Goal: Book appointment/travel/reservation

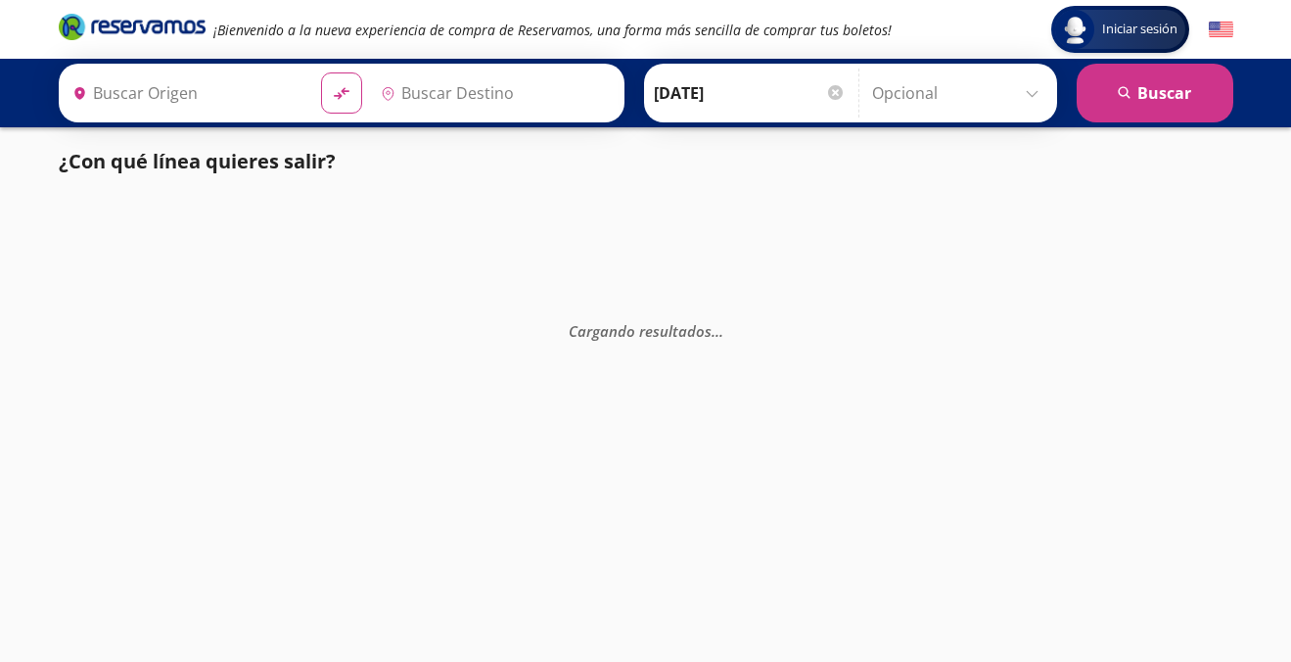
type input "[GEOGRAPHIC_DATA], [GEOGRAPHIC_DATA]"
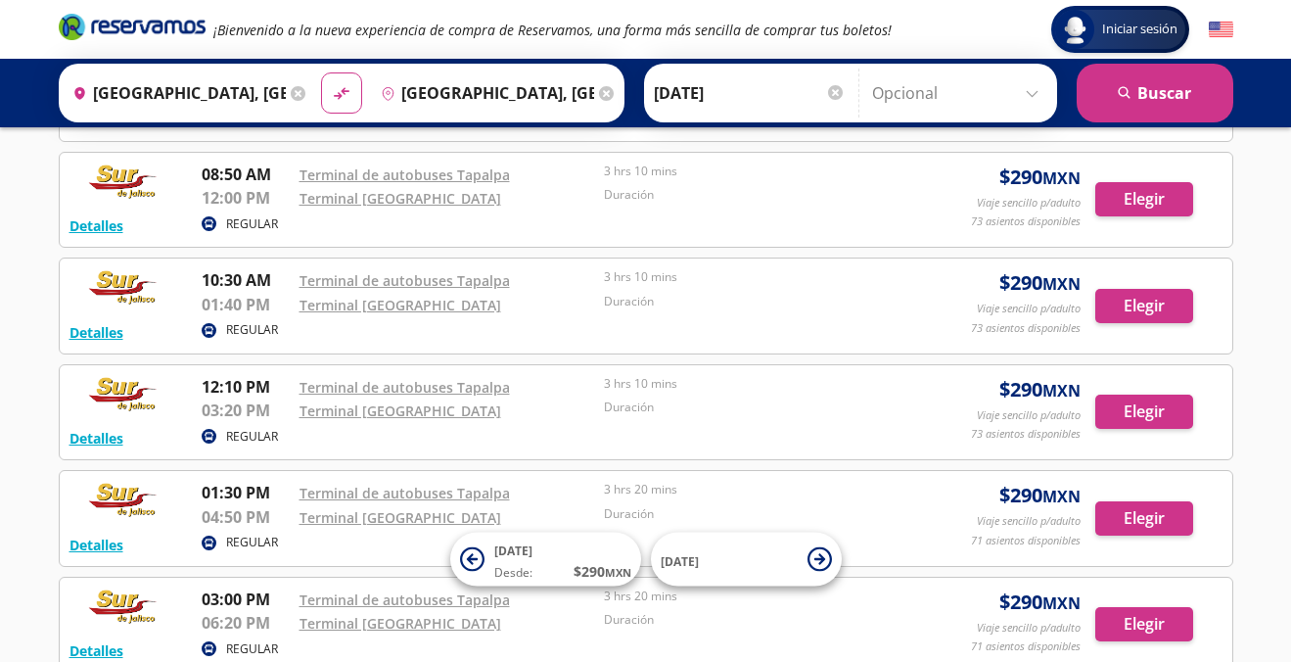
scroll to position [403, 0]
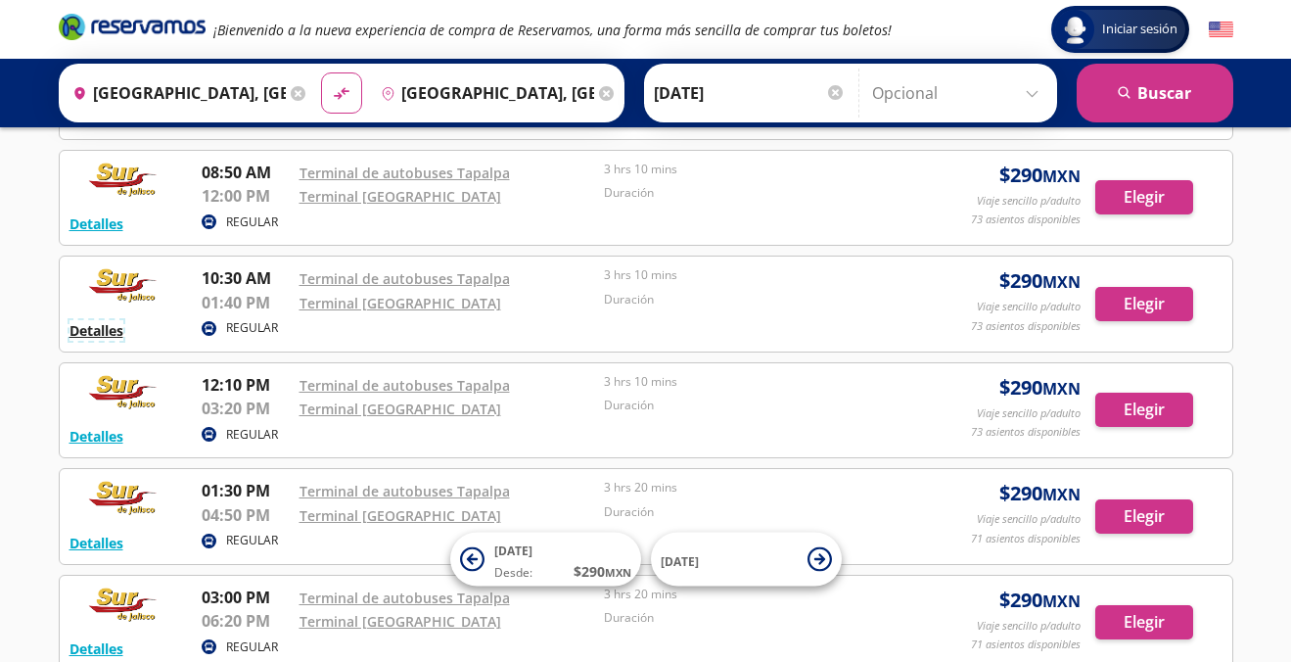
click at [96, 335] on button "Detalles" at bounding box center [96, 330] width 54 height 21
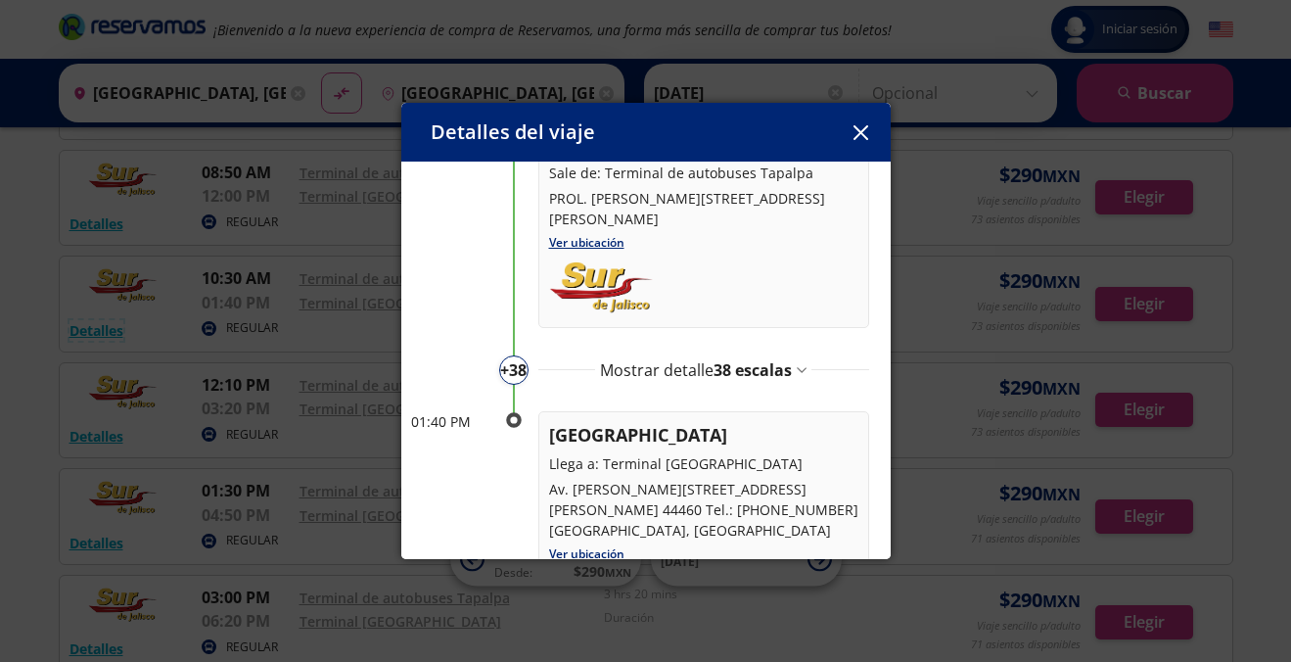
scroll to position [190, 0]
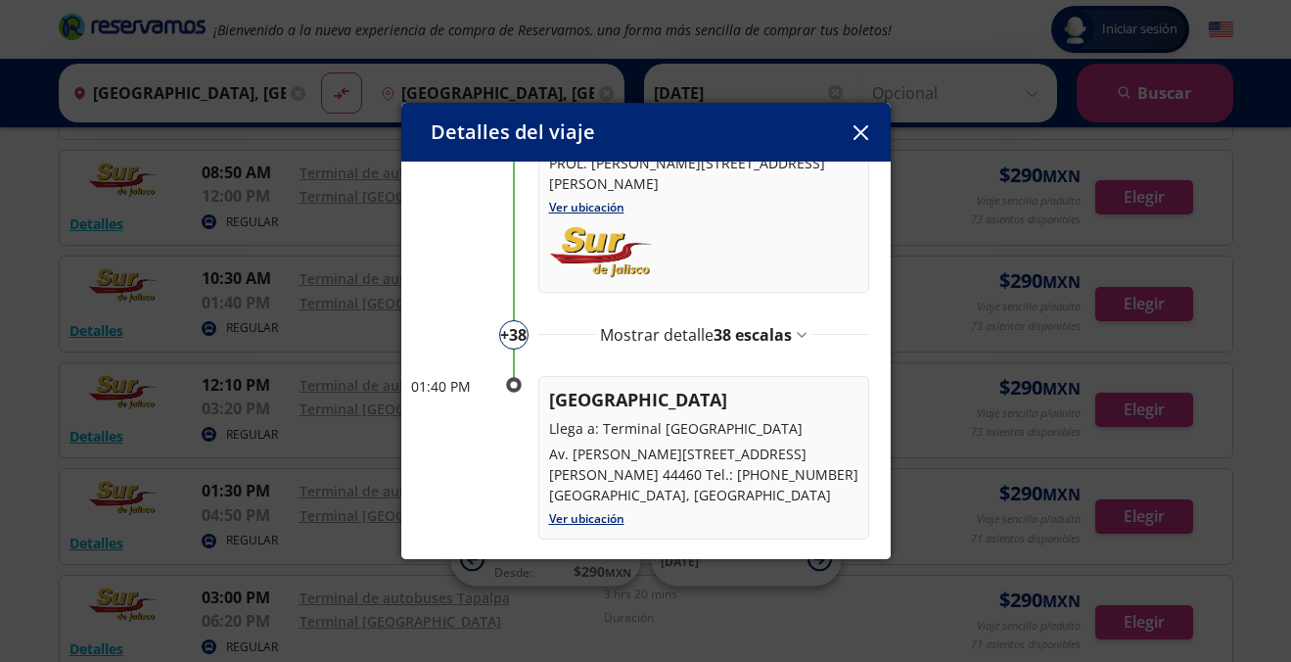
click at [785, 335] on span "38 escalas" at bounding box center [752, 335] width 78 height 22
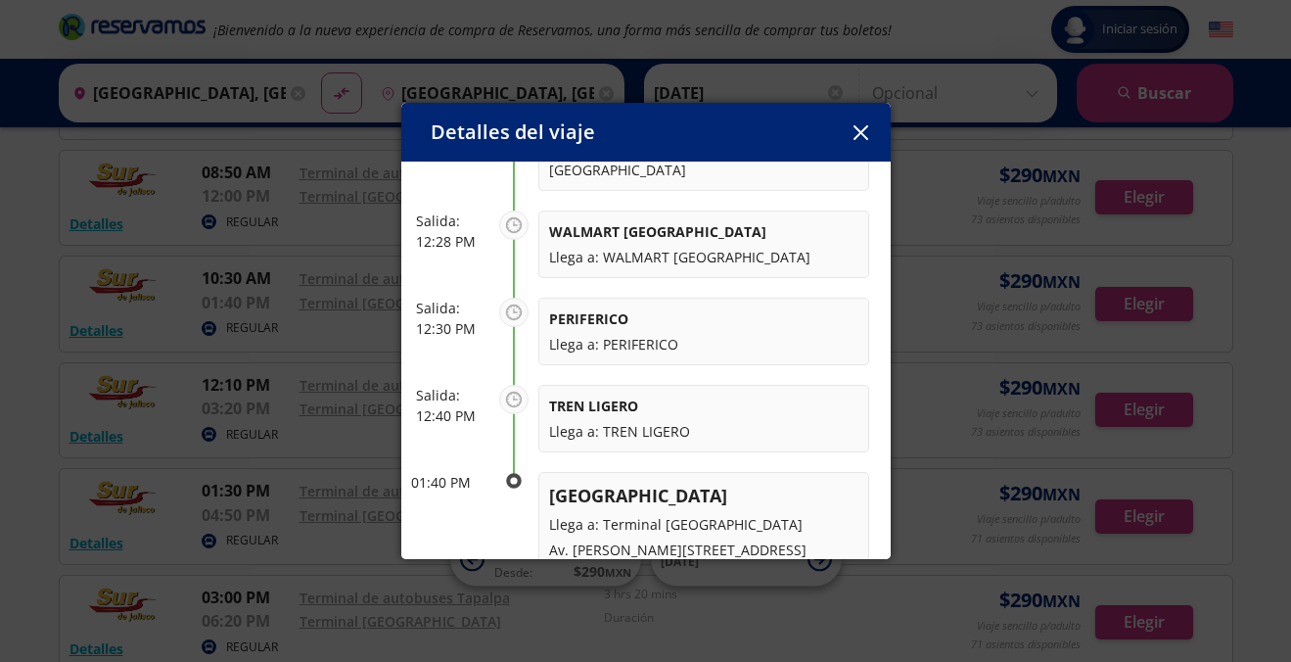
scroll to position [3500, 0]
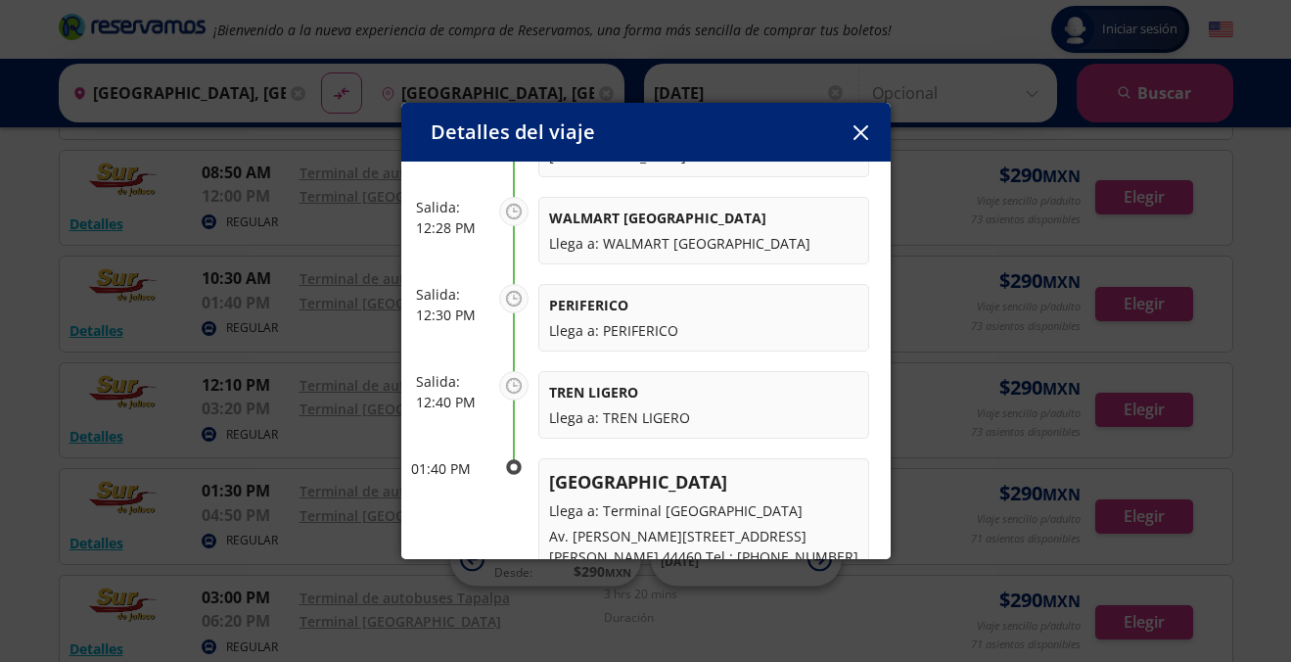
click at [862, 142] on button "button" at bounding box center [861, 131] width 29 height 29
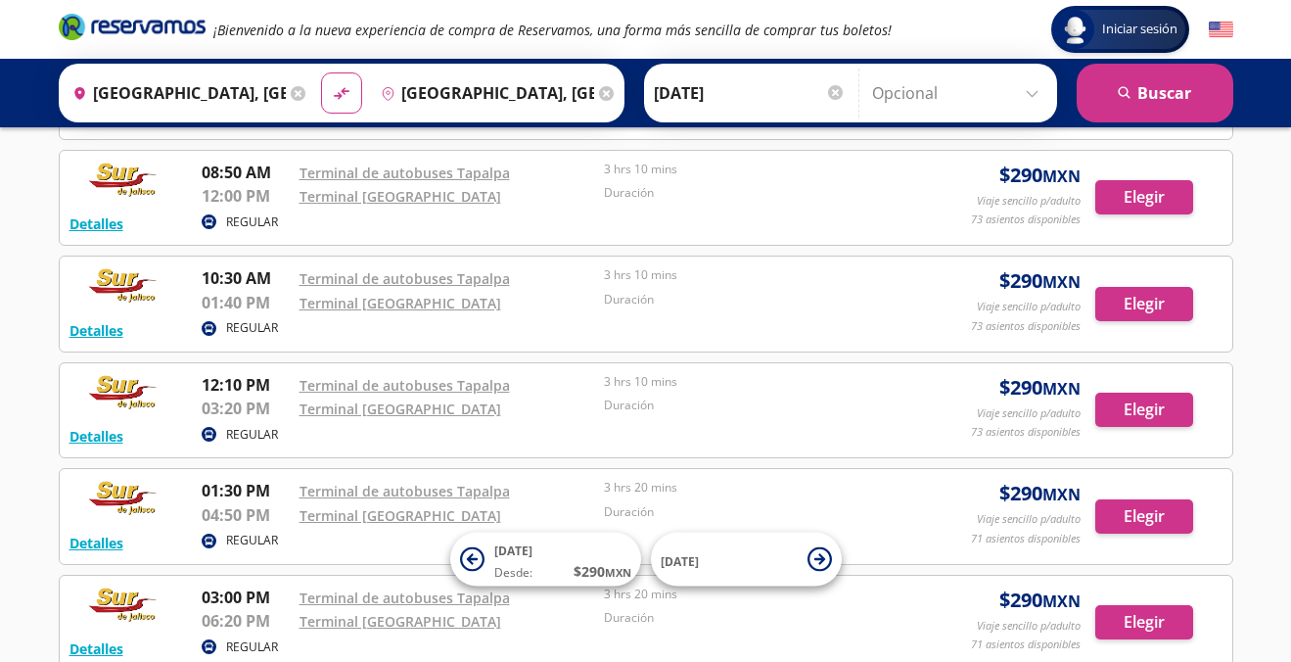
click at [982, 13] on div "¡Bienvenido a la nueva experiencia de compra de Reservamos, una forma más senci…" at bounding box center [646, 29] width 1194 height 59
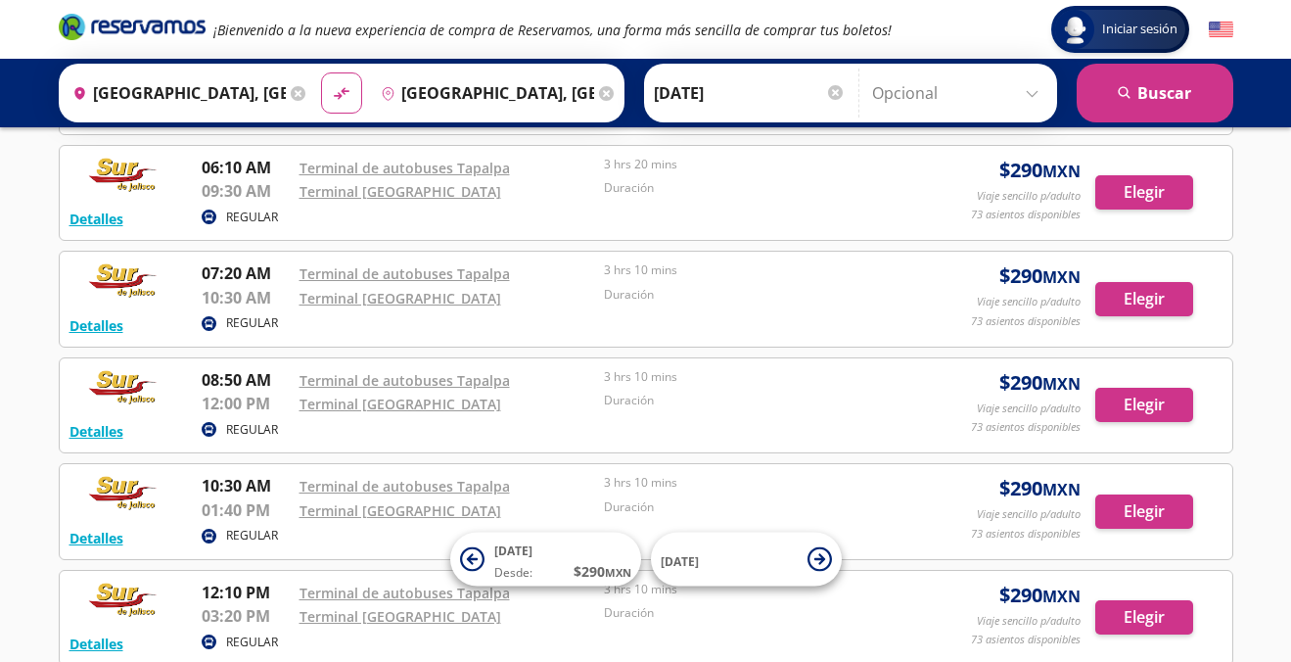
scroll to position [0, 0]
